Goal: Information Seeking & Learning: Learn about a topic

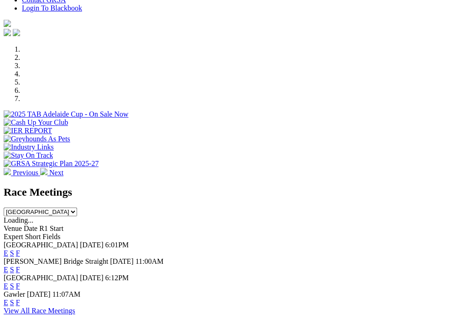
scroll to position [285, 0]
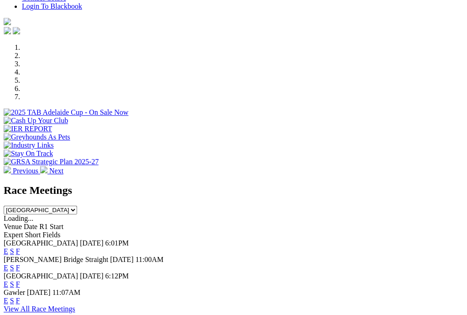
click at [20, 296] on link "F" at bounding box center [18, 300] width 4 height 8
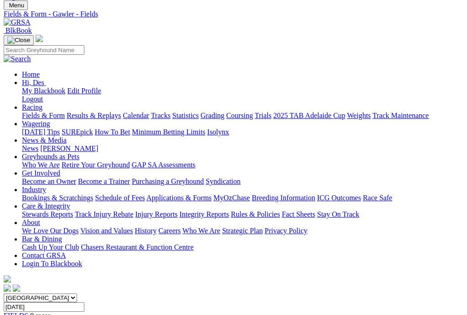
scroll to position [0, 1]
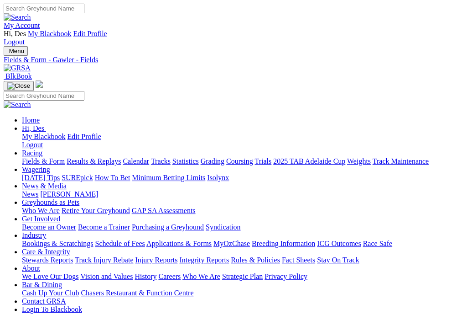
click at [27, 157] on link "Fields & Form" at bounding box center [43, 161] width 43 height 8
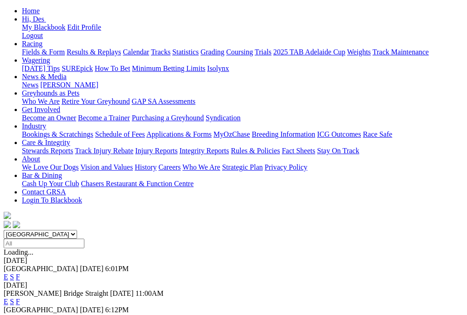
scroll to position [110, 0]
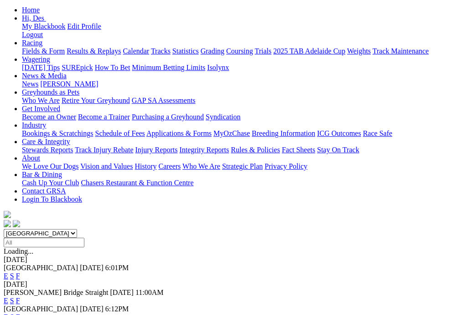
click at [20, 313] on link "F" at bounding box center [18, 317] width 4 height 8
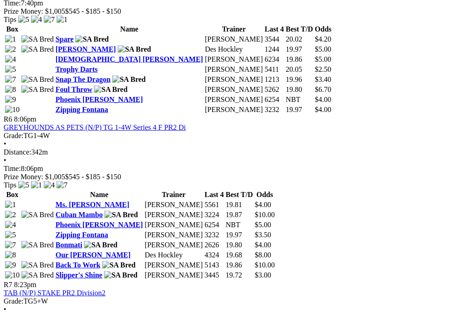
scroll to position [1212, 5]
